Goal: Find specific page/section: Find specific page/section

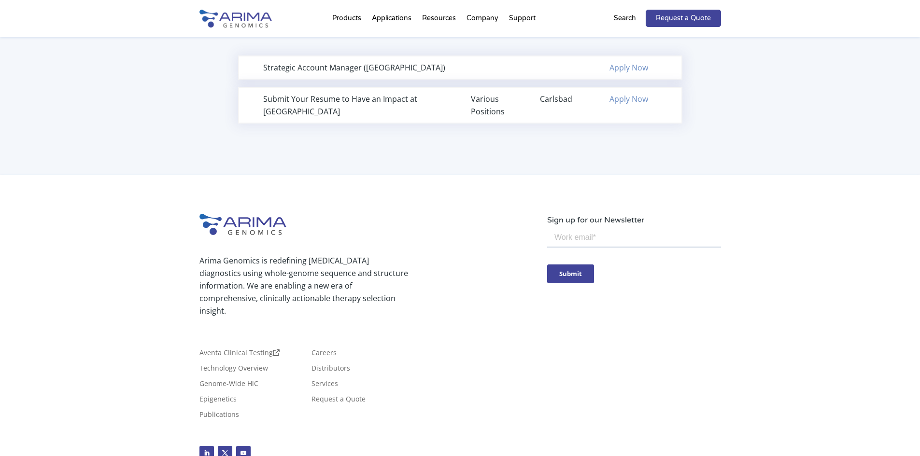
scroll to position [702, 0]
click at [638, 101] on link "Apply Now" at bounding box center [629, 97] width 39 height 11
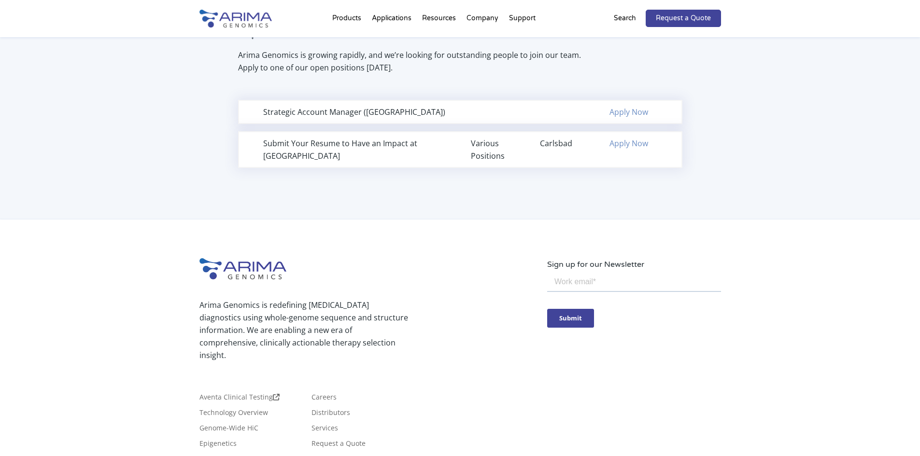
scroll to position [655, 0]
click at [624, 113] on link "Apply Now" at bounding box center [629, 113] width 39 height 11
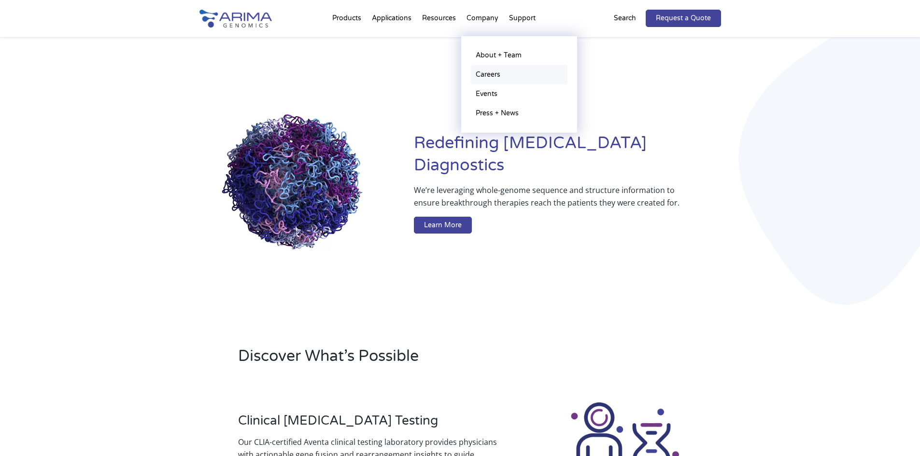
click at [496, 74] on link "Careers" at bounding box center [519, 74] width 97 height 19
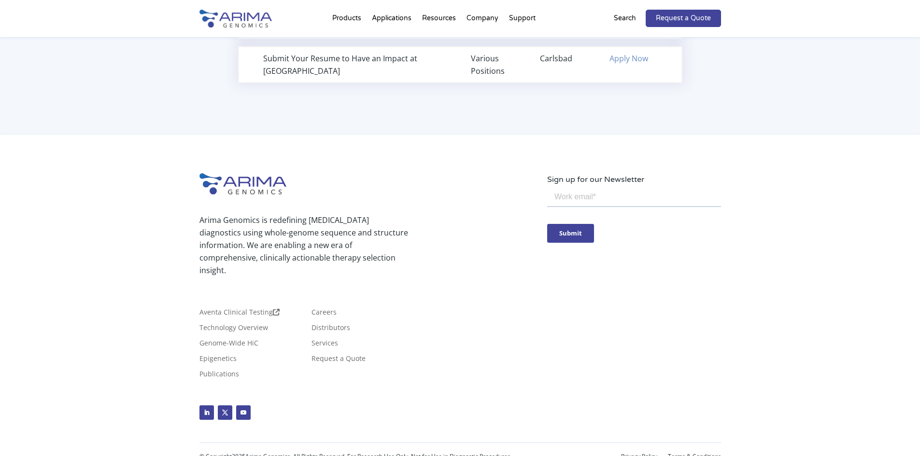
scroll to position [742, 0]
